Goal: Find specific page/section: Find specific page/section

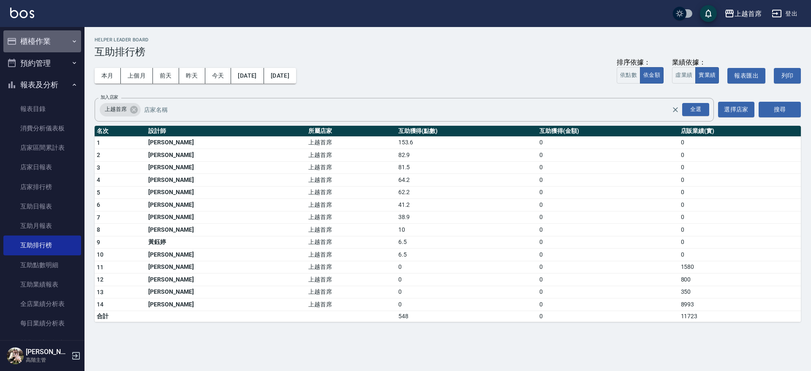
click at [48, 39] on button "櫃檯作業" at bounding box center [42, 41] width 78 height 22
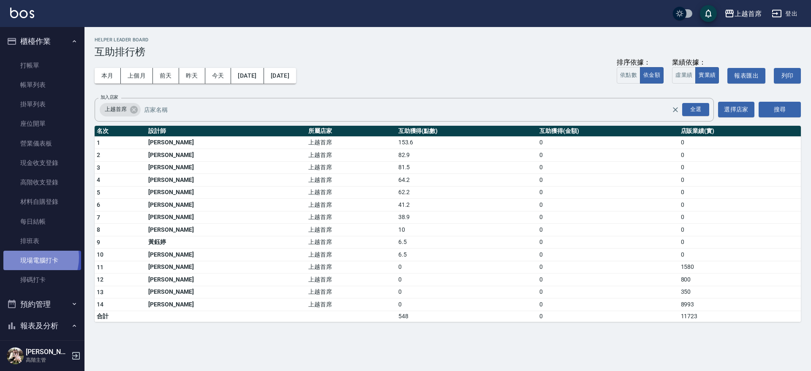
click at [28, 258] on link "現場電腦打卡" at bounding box center [42, 260] width 78 height 19
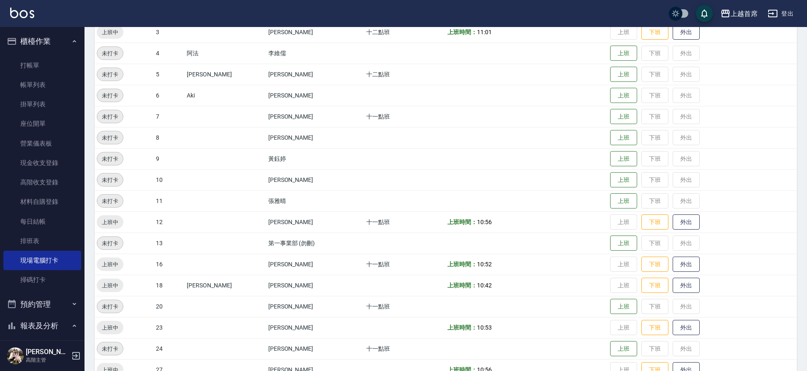
scroll to position [211, 0]
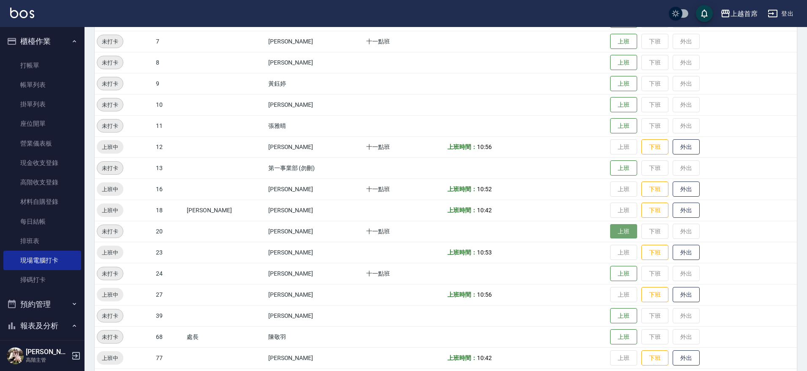
click at [619, 227] on button "上班" at bounding box center [623, 231] width 27 height 15
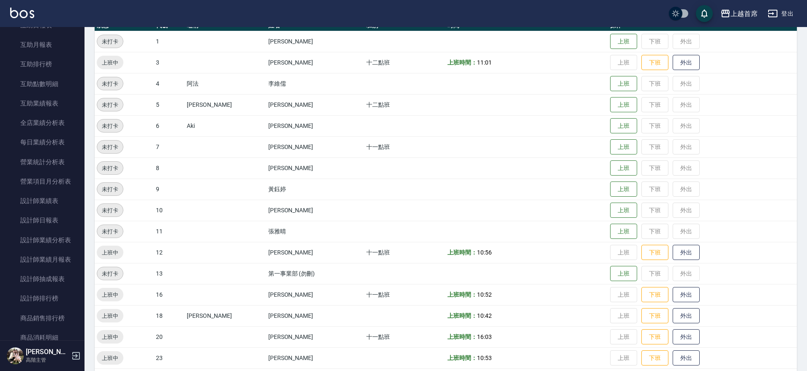
scroll to position [370, 0]
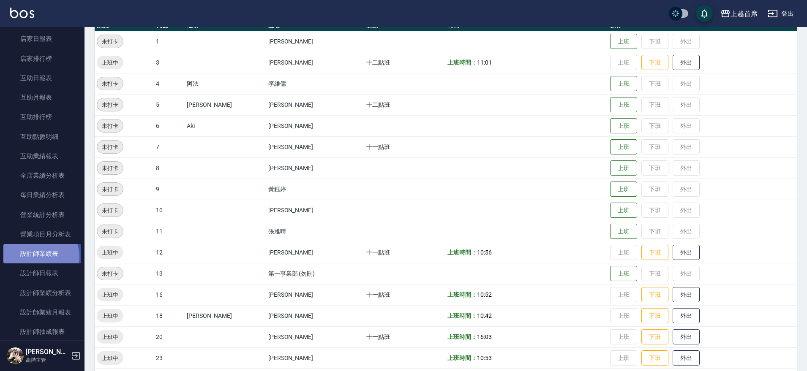
click at [35, 257] on link "設計師業績表" at bounding box center [42, 253] width 78 height 19
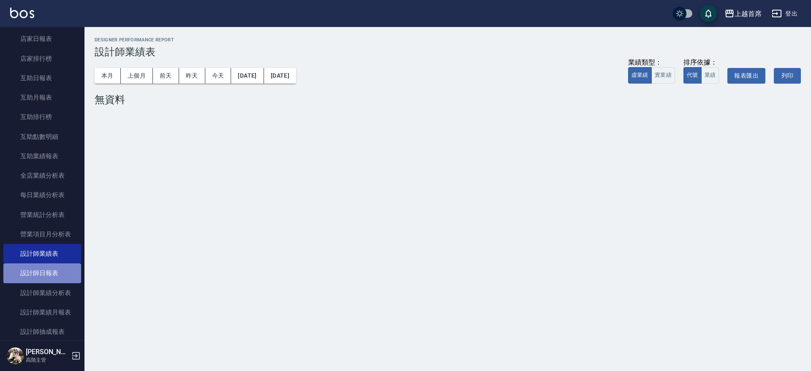
click at [47, 272] on link "設計師日報表" at bounding box center [42, 273] width 78 height 19
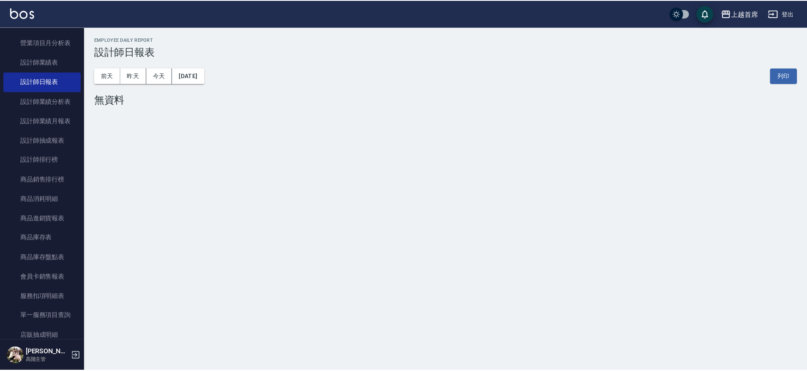
scroll to position [362, 0]
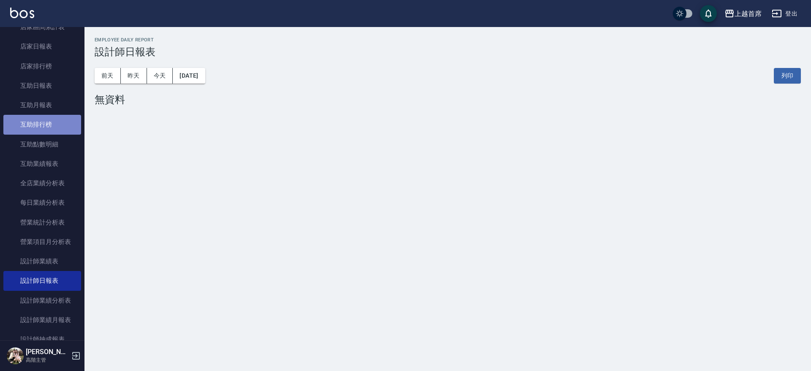
click at [57, 120] on link "互助排行榜" at bounding box center [42, 124] width 78 height 19
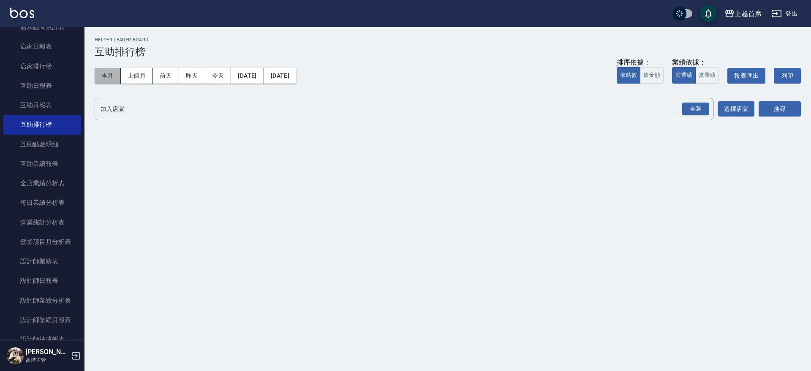
click at [112, 78] on button "本月" at bounding box center [108, 76] width 26 height 16
click at [694, 108] on div "全選" at bounding box center [695, 109] width 27 height 13
click at [773, 105] on button "搜尋" at bounding box center [780, 110] width 42 height 16
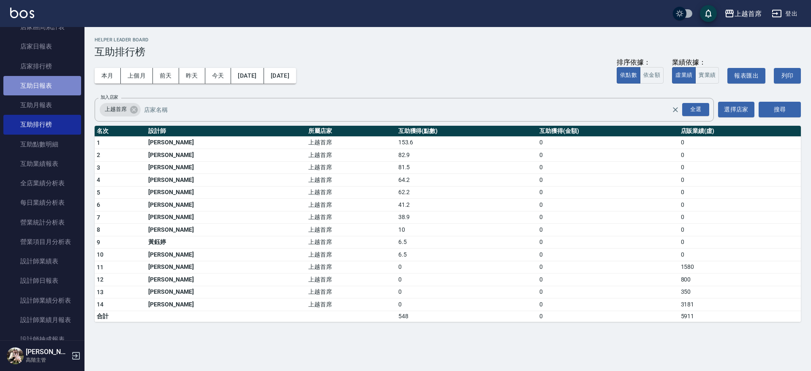
click at [49, 83] on link "互助日報表" at bounding box center [42, 85] width 78 height 19
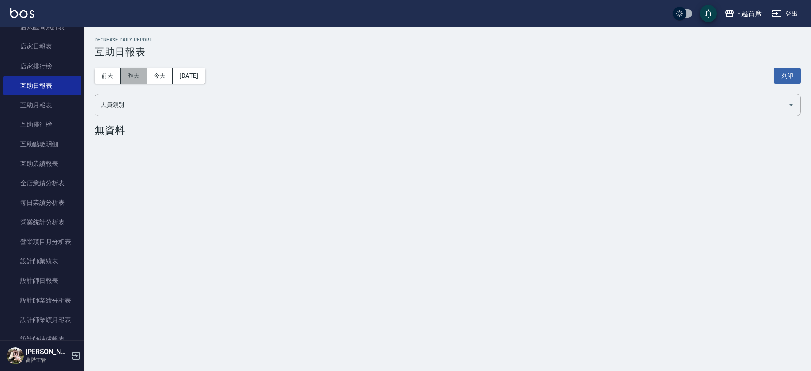
click at [131, 72] on button "昨天" at bounding box center [134, 76] width 26 height 16
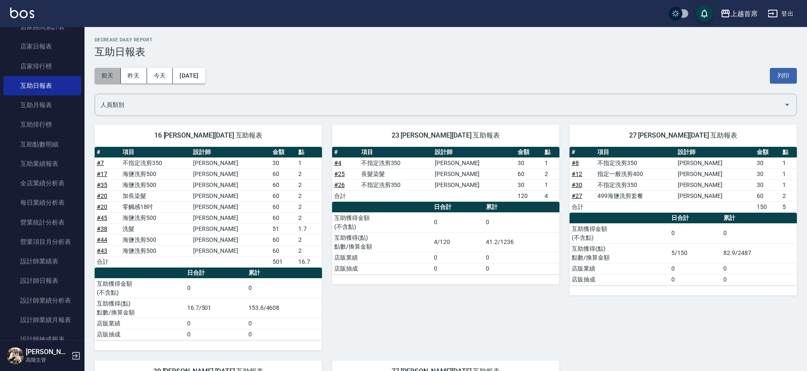
click at [115, 75] on button "前天" at bounding box center [108, 76] width 26 height 16
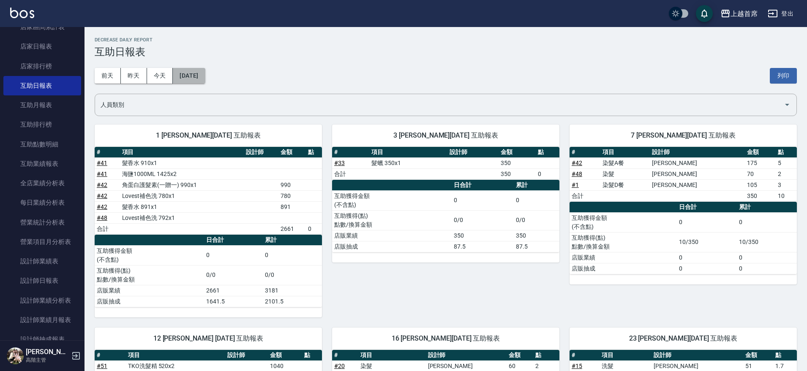
click at [205, 78] on button "[DATE]" at bounding box center [189, 76] width 32 height 16
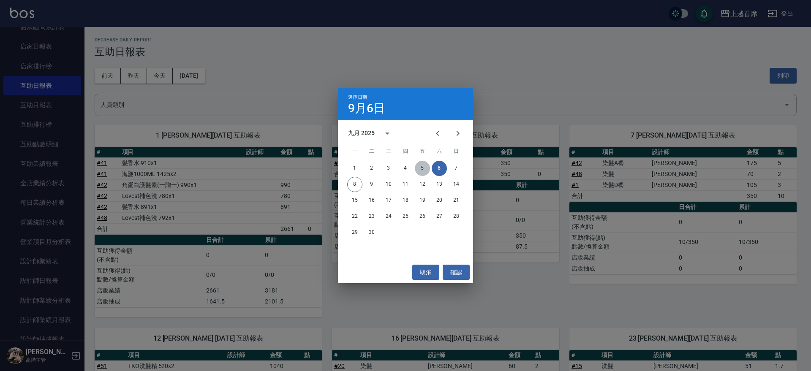
click at [423, 169] on button "5" at bounding box center [422, 168] width 15 height 15
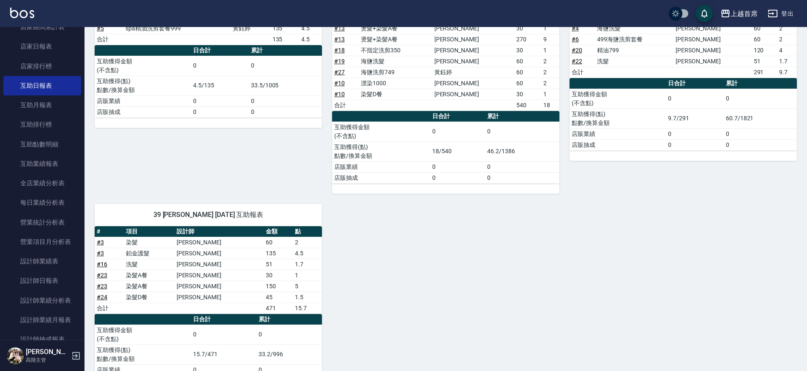
scroll to position [279, 0]
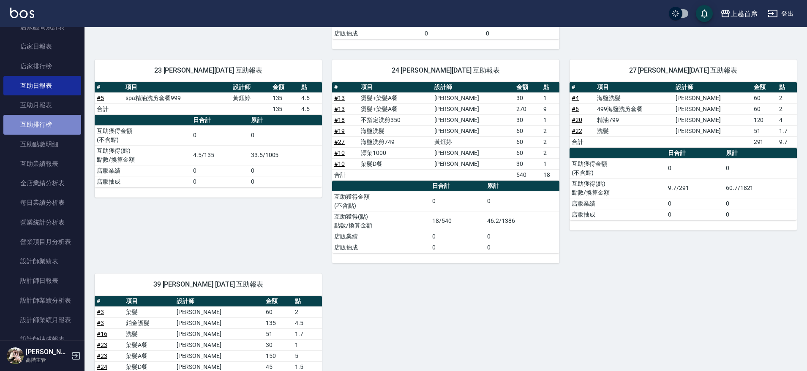
click at [46, 118] on link "互助排行榜" at bounding box center [42, 124] width 78 height 19
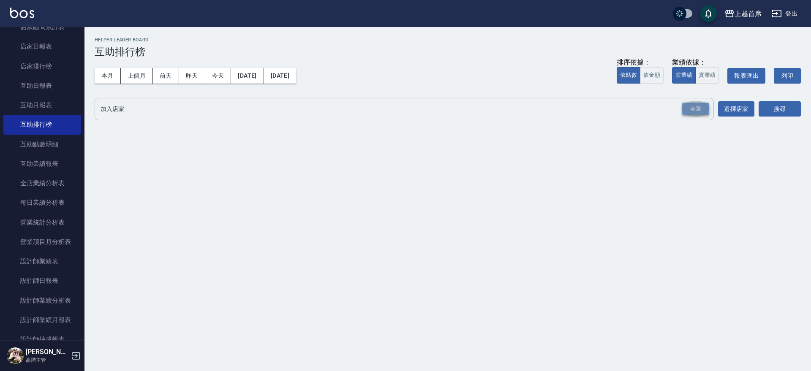
click at [694, 107] on div "全選" at bounding box center [695, 109] width 27 height 13
click at [772, 107] on button "搜尋" at bounding box center [780, 110] width 42 height 16
